Goal: Communication & Community: Participate in discussion

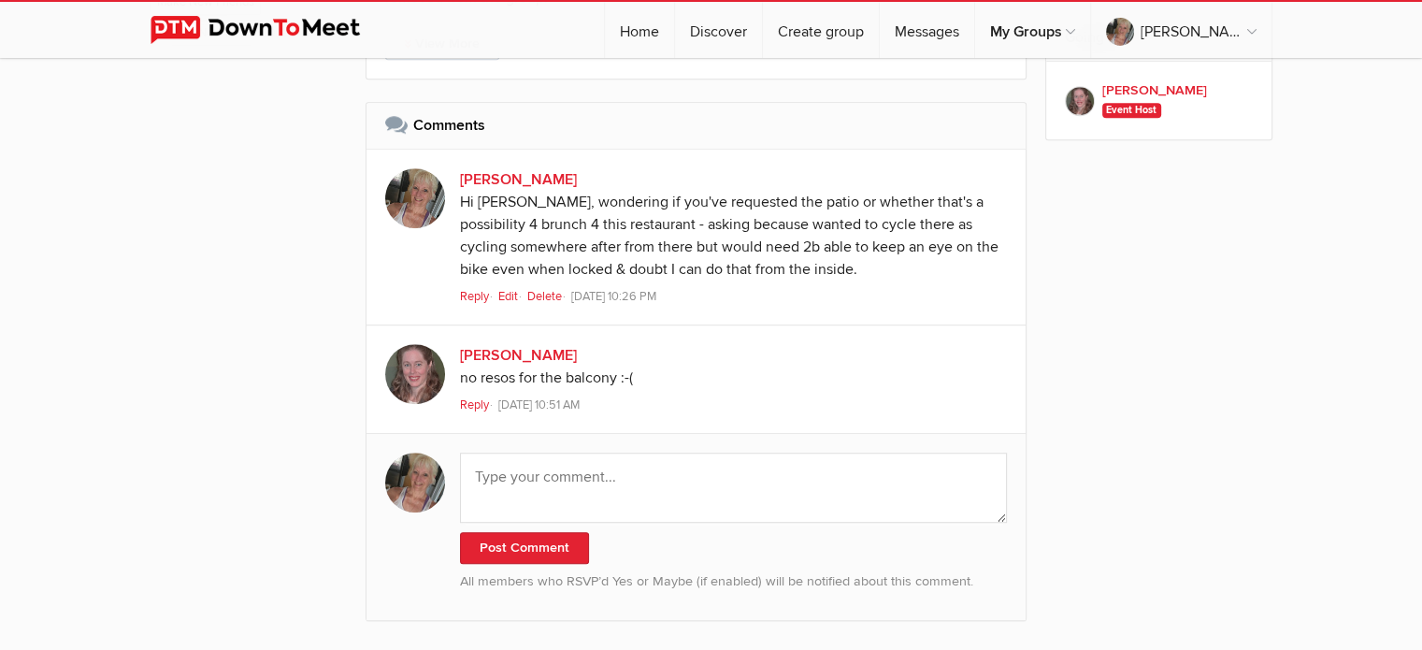
scroll to position [1246, 0]
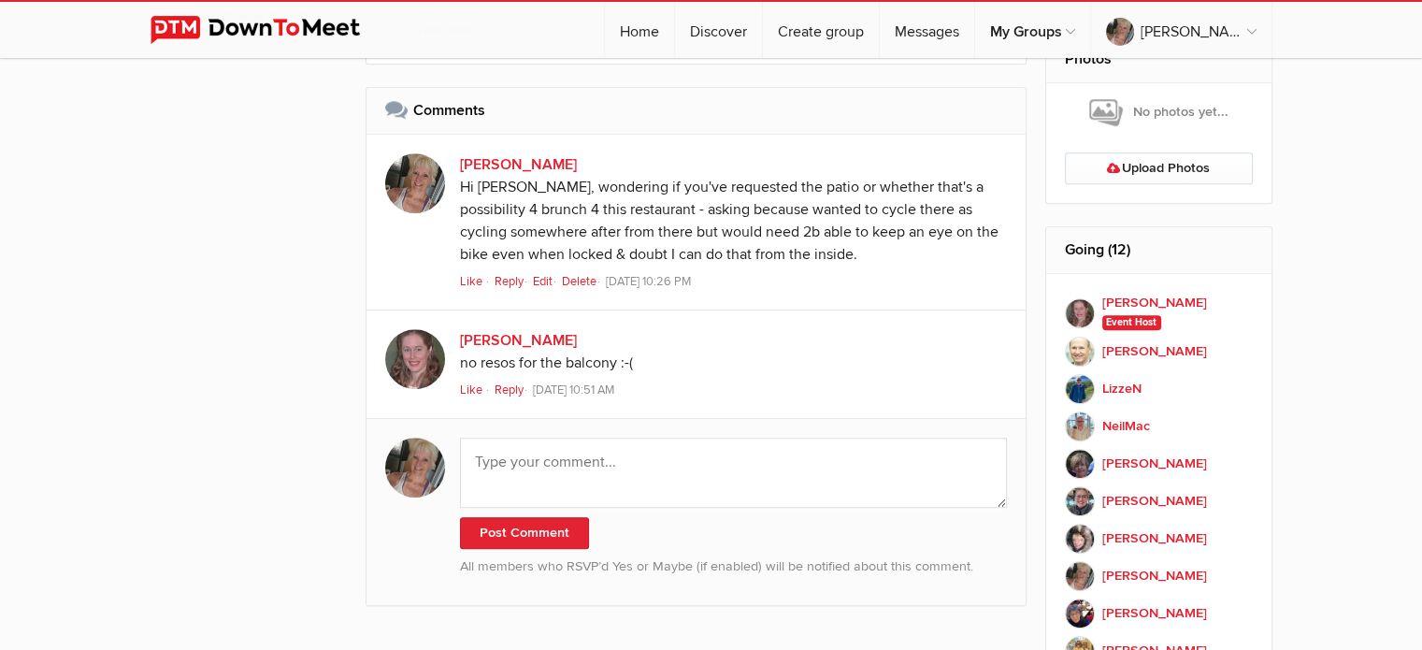
click at [504, 384] on link "Reply" at bounding box center [512, 389] width 36 height 15
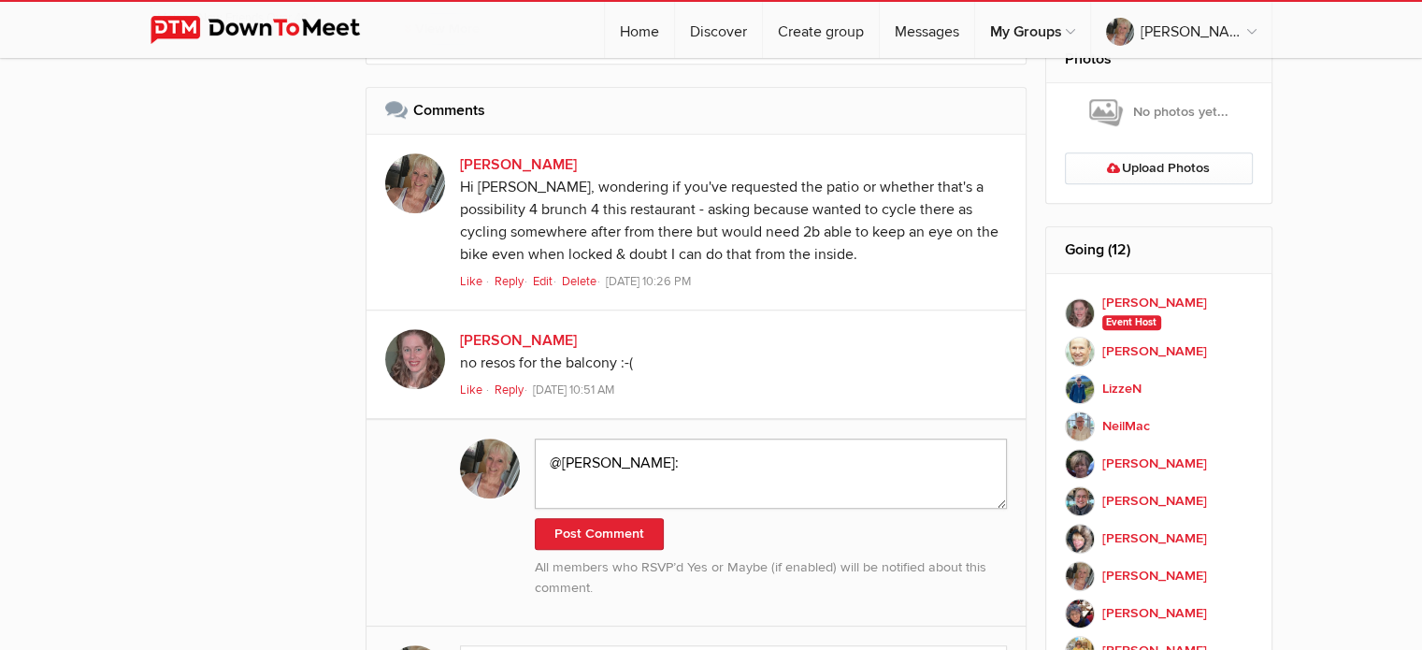
scroll to position [1660, 0]
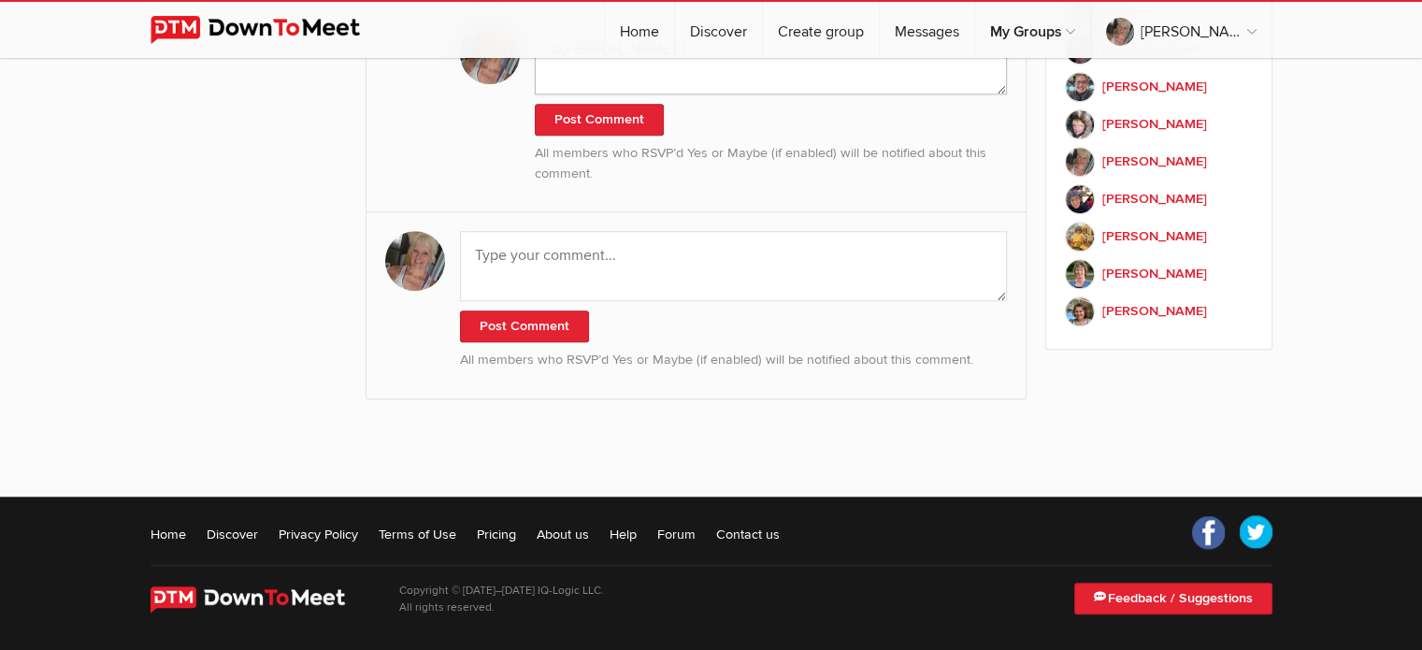
type textarea "@[PERSON_NAME]: Lo"
click at [549, 257] on textarea at bounding box center [734, 266] width 548 height 70
drag, startPoint x: 498, startPoint y: 251, endPoint x: 619, endPoint y: 265, distance: 121.3
click at [498, 252] on textarea "Lol I think you meant to say patio rather than balcony [PERSON_NAME]?" at bounding box center [734, 266] width 548 height 70
click at [860, 259] on textarea "I think you meant to say patio rather than balcony [PERSON_NAME]?" at bounding box center [734, 266] width 548 height 70
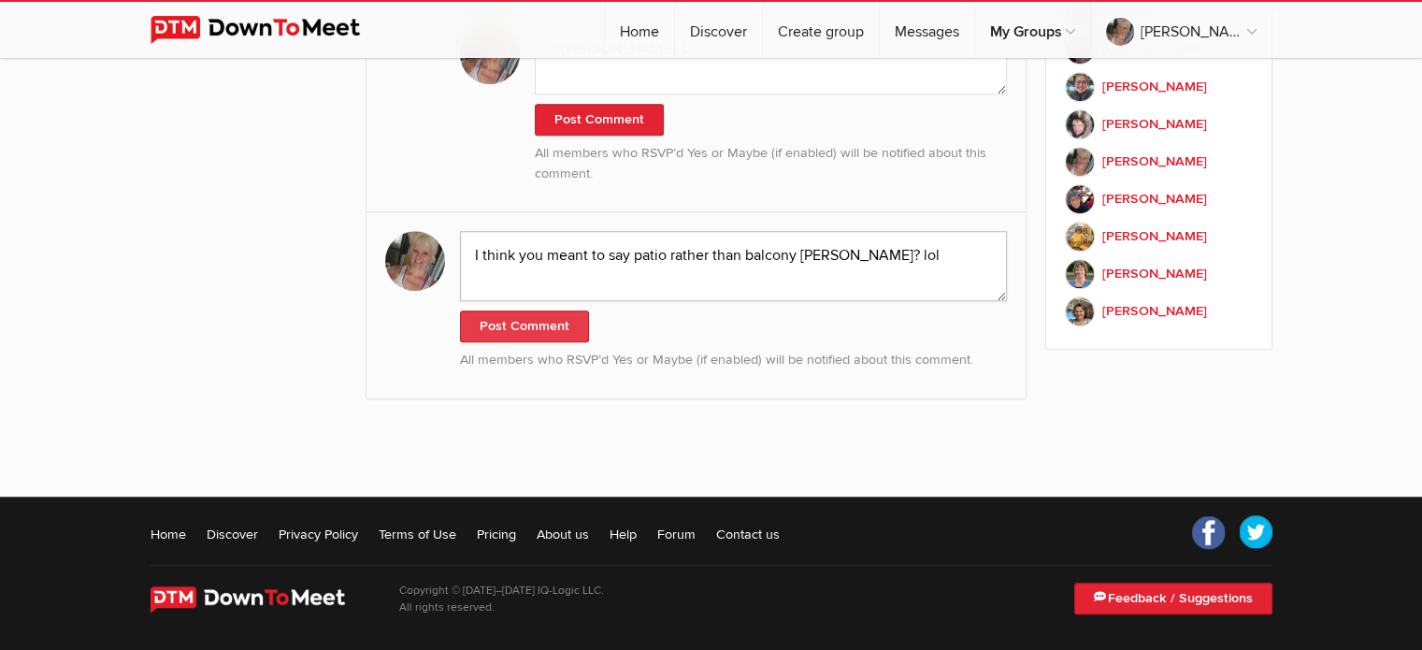
type textarea "I think you meant to say patio rather than balcony [PERSON_NAME]? lol"
click at [533, 322] on button "Post Comment" at bounding box center [524, 326] width 129 height 32
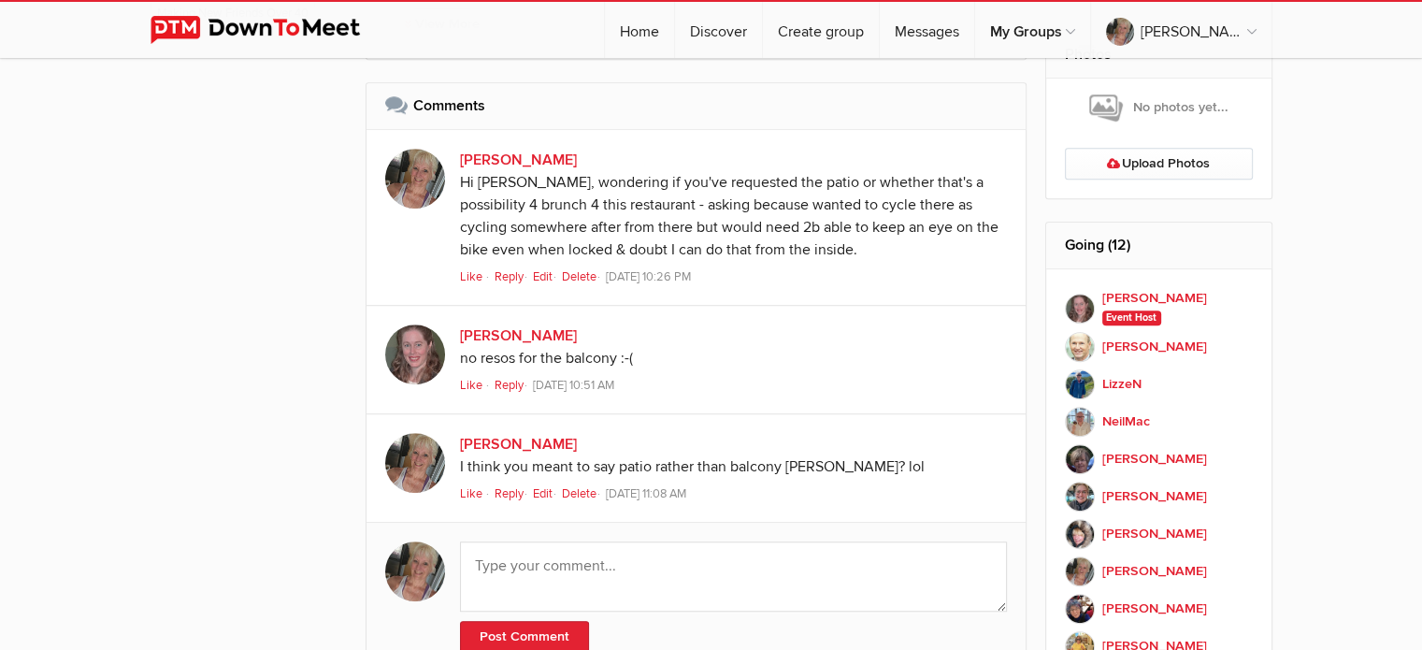
scroll to position [1563, 0]
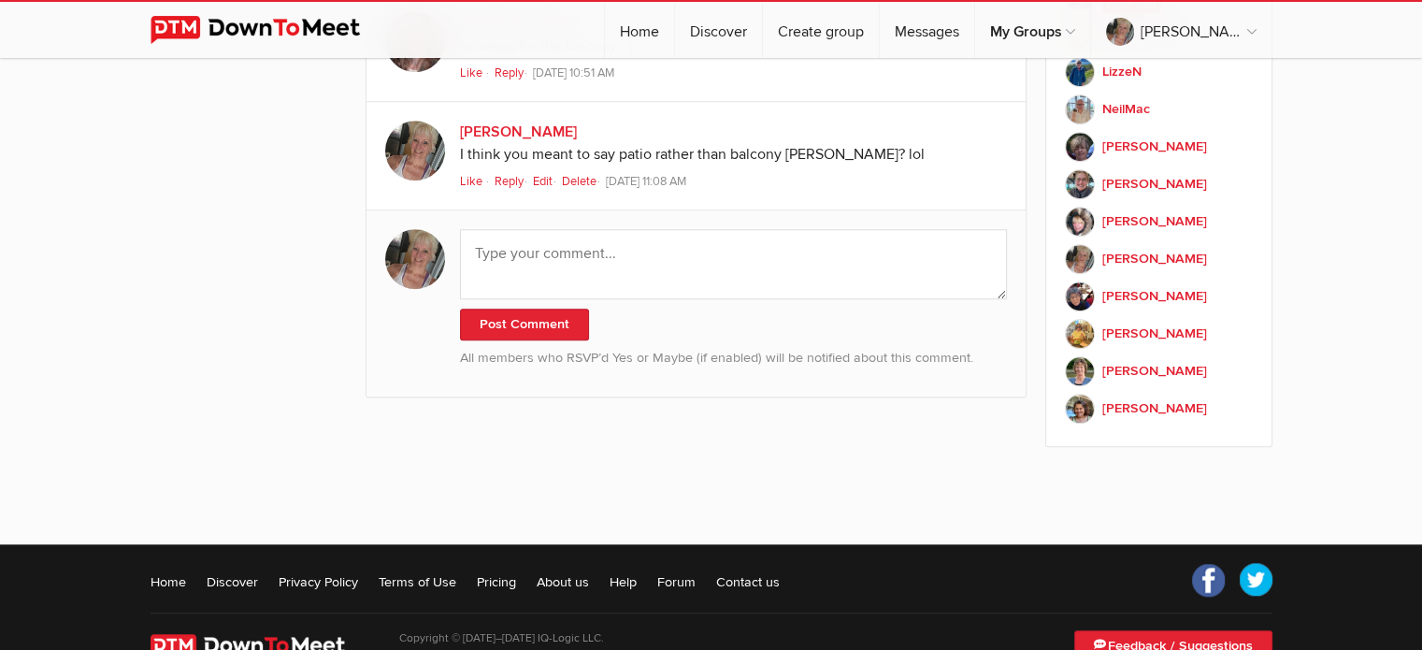
click at [505, 179] on link "Reply" at bounding box center [512, 181] width 36 height 15
type textarea "@[PERSON_NAME]:"
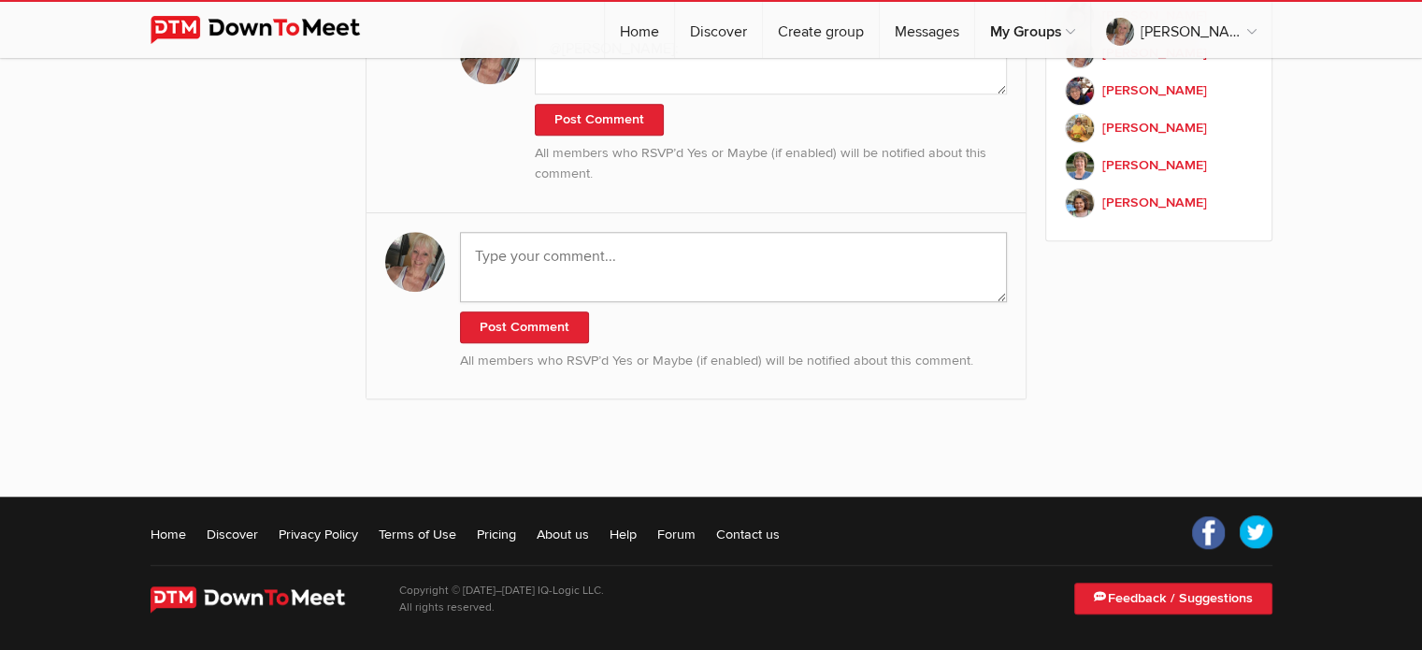
click at [523, 257] on textarea at bounding box center [734, 267] width 548 height 70
type textarea "And rats, thx!"
click at [531, 319] on button "Post Comment" at bounding box center [524, 327] width 129 height 32
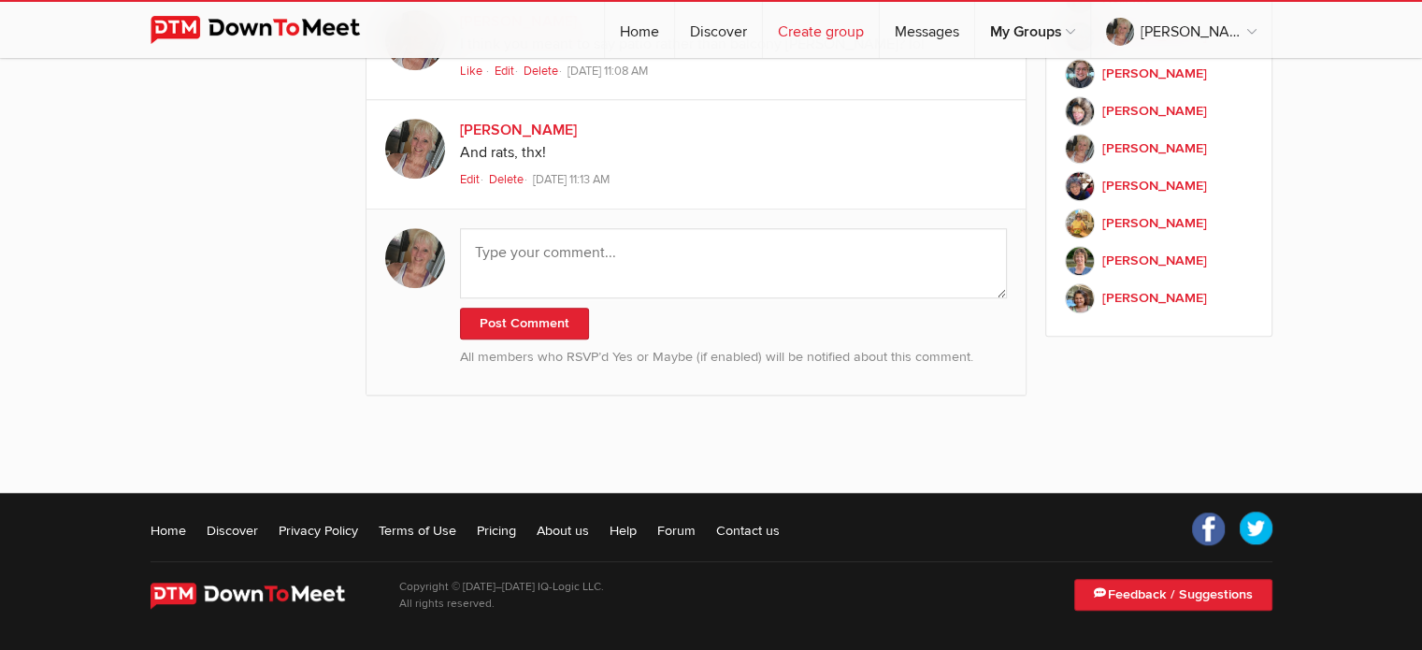
scroll to position [1670, 0]
